Goal: Find contact information: Obtain details needed to contact an individual or organization

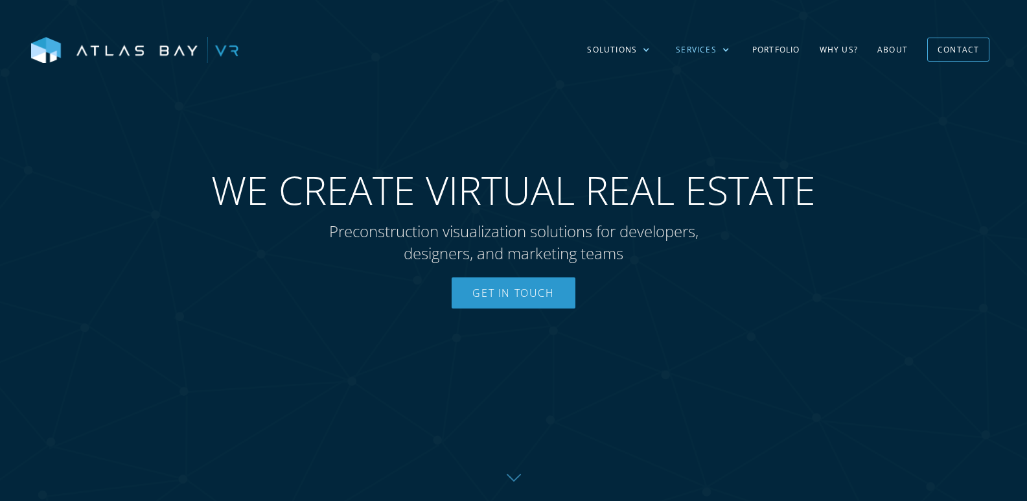
click at [721, 50] on div "Services" at bounding box center [703, 50] width 80 height 38
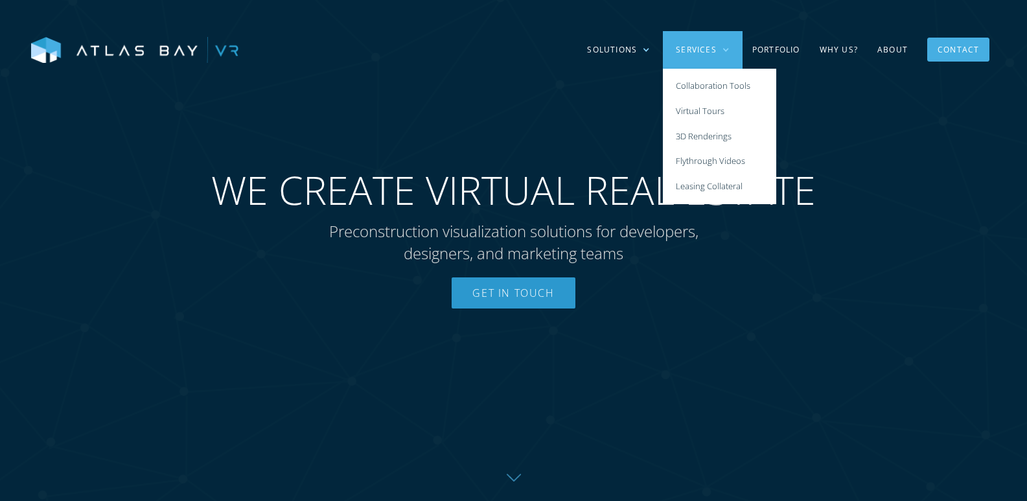
click at [973, 51] on div "Contact" at bounding box center [958, 50] width 41 height 20
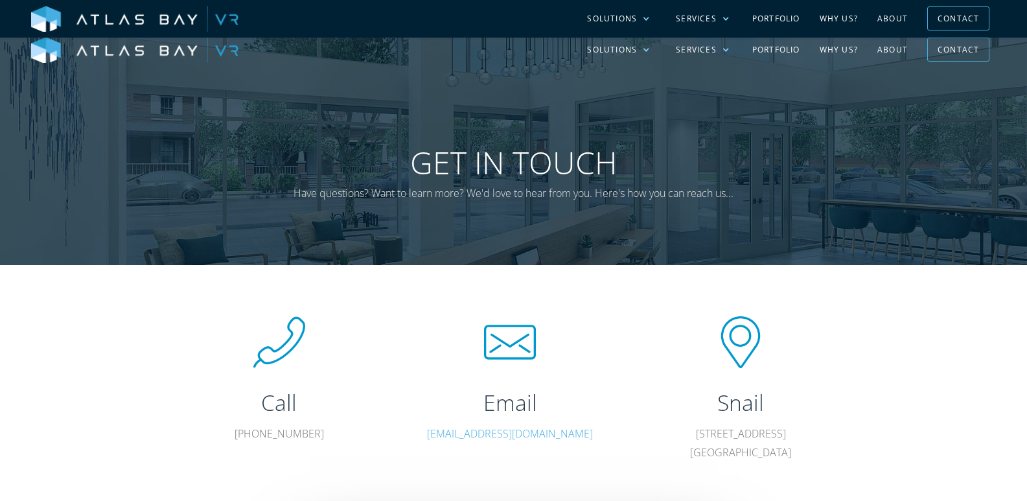
scroll to position [259, 0]
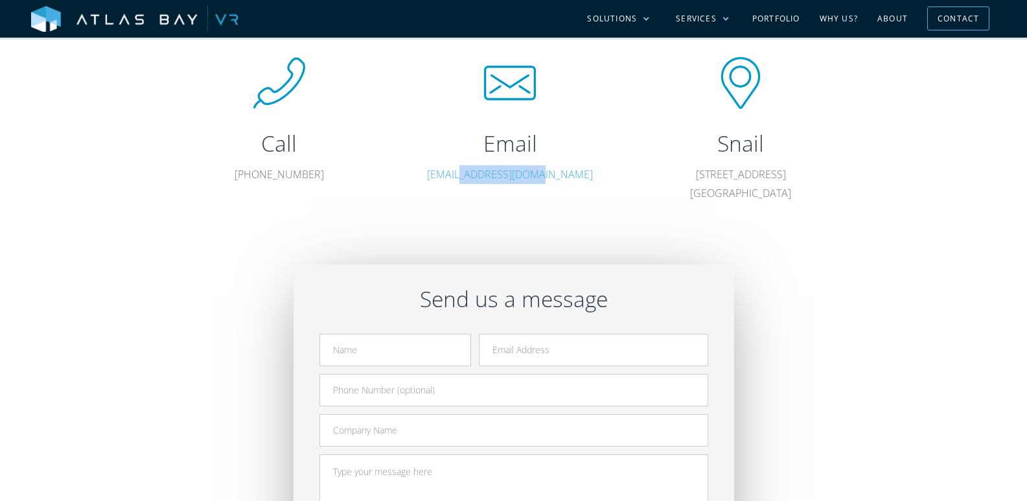
drag, startPoint x: 546, startPoint y: 174, endPoint x: 489, endPoint y: 176, distance: 57.1
click at [489, 176] on p "hello@atlasbayvr.com" at bounding box center [509, 174] width 175 height 19
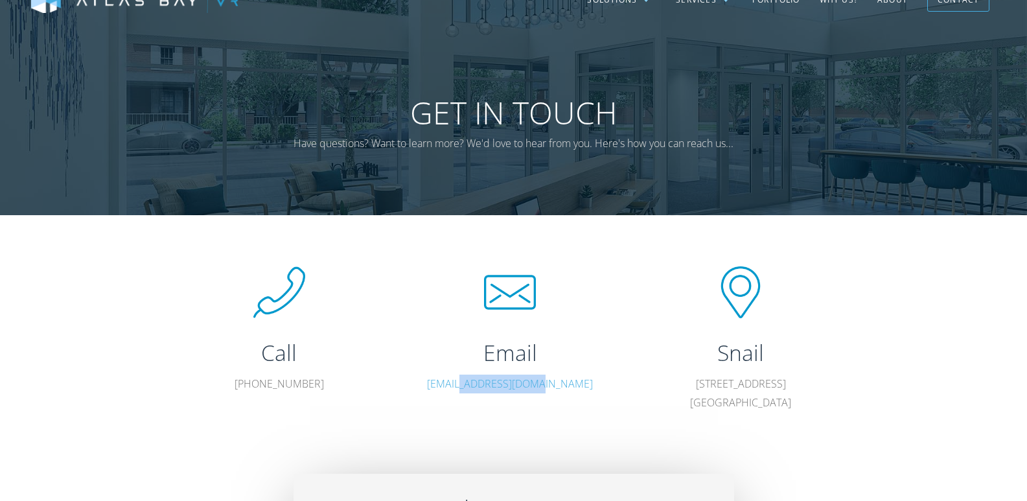
scroll to position [0, 0]
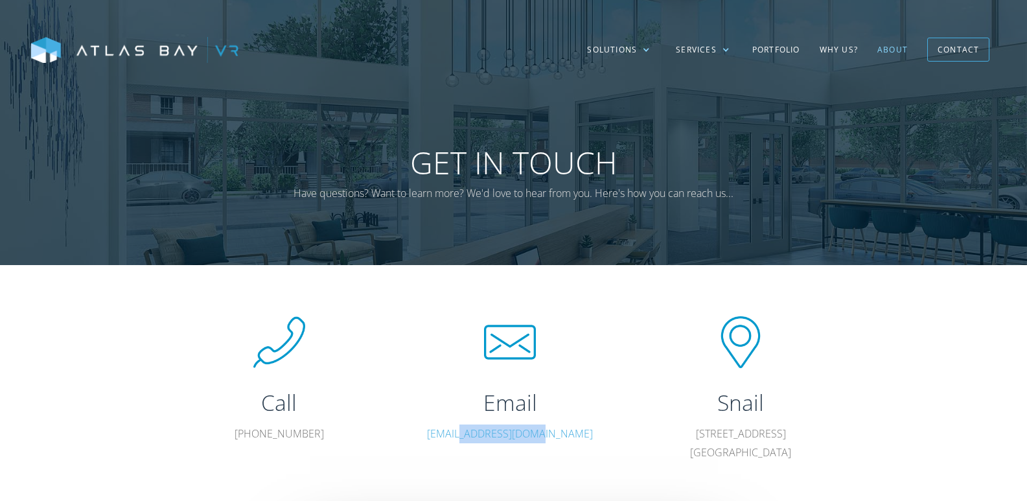
click at [884, 47] on link "About" at bounding box center [893, 50] width 50 height 38
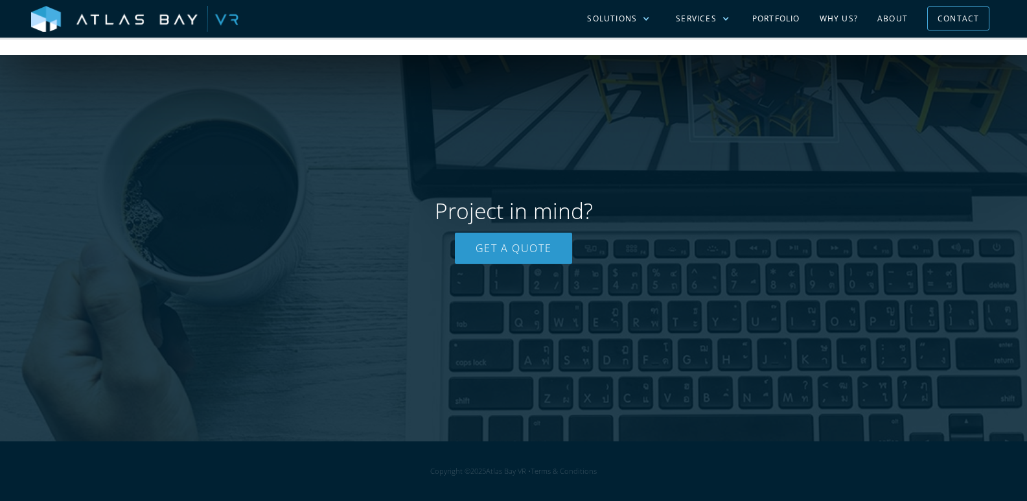
scroll to position [2601, 0]
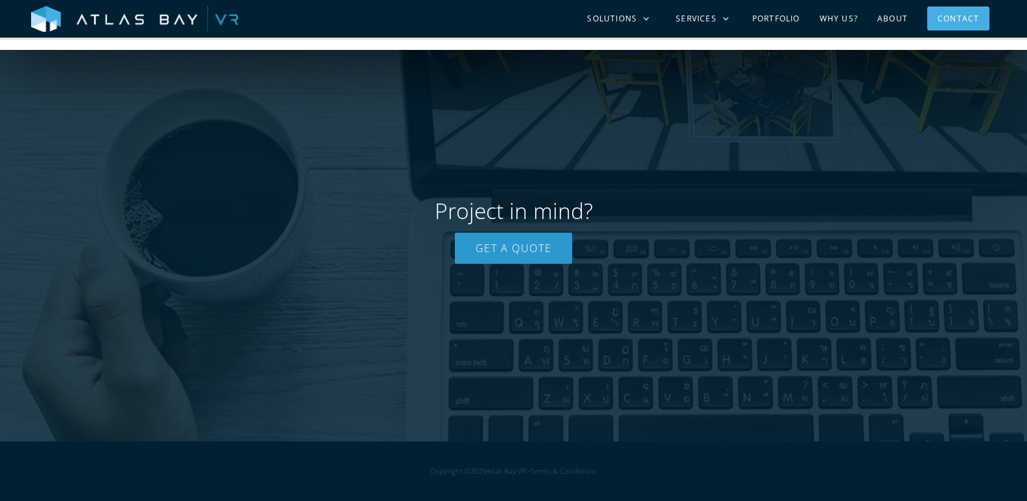
click at [965, 15] on div "Contact" at bounding box center [958, 18] width 41 height 20
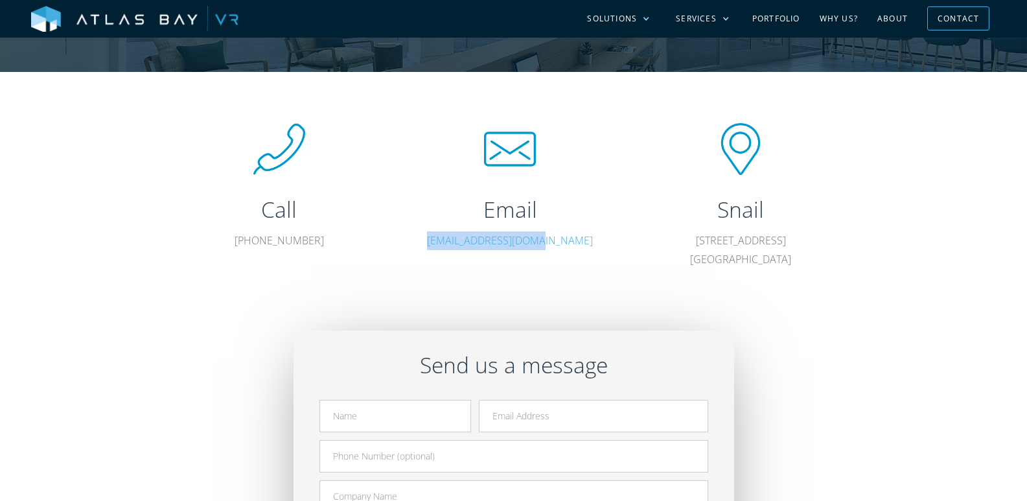
drag, startPoint x: 577, startPoint y: 238, endPoint x: 458, endPoint y: 240, distance: 118.6
click at [458, 240] on p "hello@atlasbayvr.com" at bounding box center [509, 240] width 175 height 19
copy link "hello@atlasbayvr.com"
